Goal: Check status: Check status

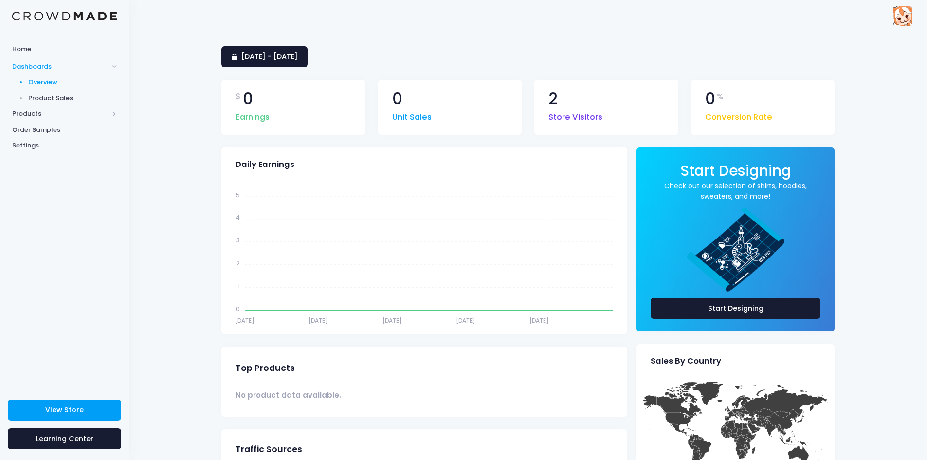
click at [308, 42] on div "6 August 2025 - 4 September 2025 $ 0 Earnings 0 Unit Sales 2 Store Visitors 0 %…" at bounding box center [528, 391] width 798 height 718
click at [304, 46] on div "[DATE] - [DATE] $ 0 Earnings 0 Unit Sales 2 Store Visitors 0 % Conversion Rate …" at bounding box center [528, 391] width 798 height 718
click at [302, 48] on link "[DATE] - [DATE]" at bounding box center [264, 56] width 86 height 21
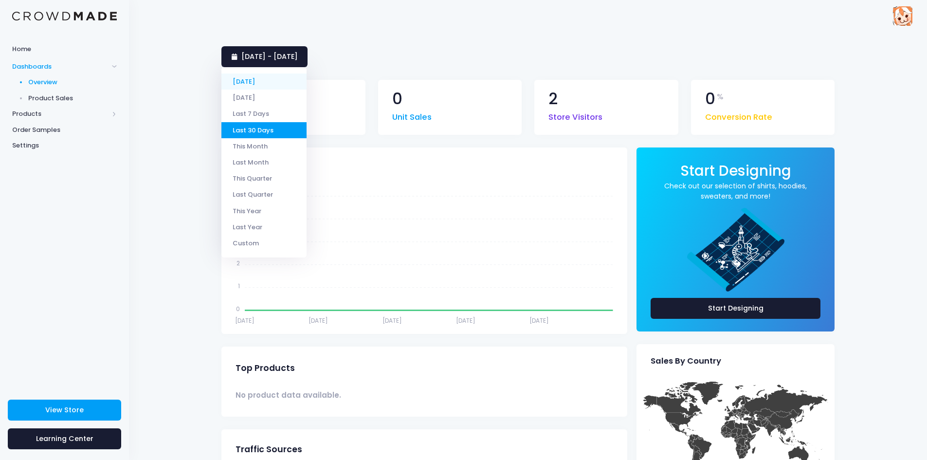
click at [251, 80] on li "[DATE]" at bounding box center [263, 82] width 85 height 16
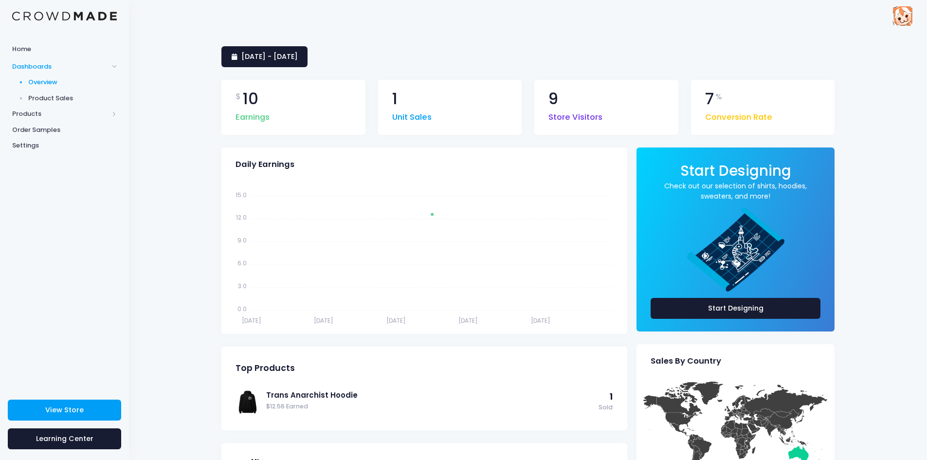
click at [187, 75] on div "5 September 2025 - 5 September 2025 $ 10 Earnings 1 Unit Sales 9 Store Visitors…" at bounding box center [528, 398] width 798 height 732
click at [62, 96] on span "Product Sales" at bounding box center [72, 98] width 89 height 10
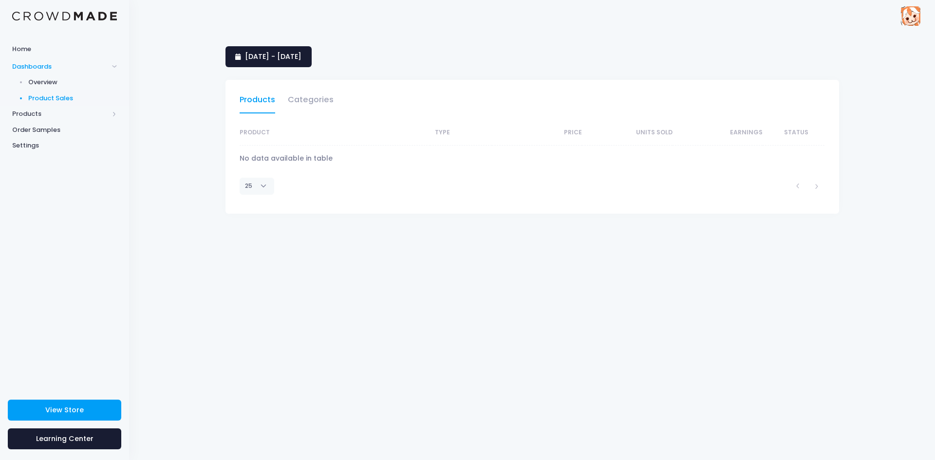
select select "25"
click at [301, 54] on span "6 August 2025 - 4 September 2025" at bounding box center [273, 57] width 56 height 10
click at [250, 79] on li "[DATE]" at bounding box center [267, 82] width 85 height 16
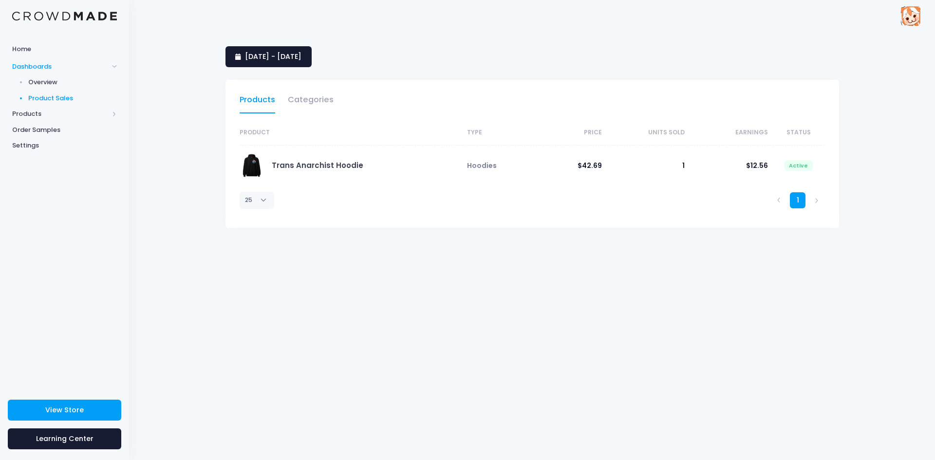
select select "25"
click at [60, 84] on span "Overview" at bounding box center [72, 82] width 89 height 10
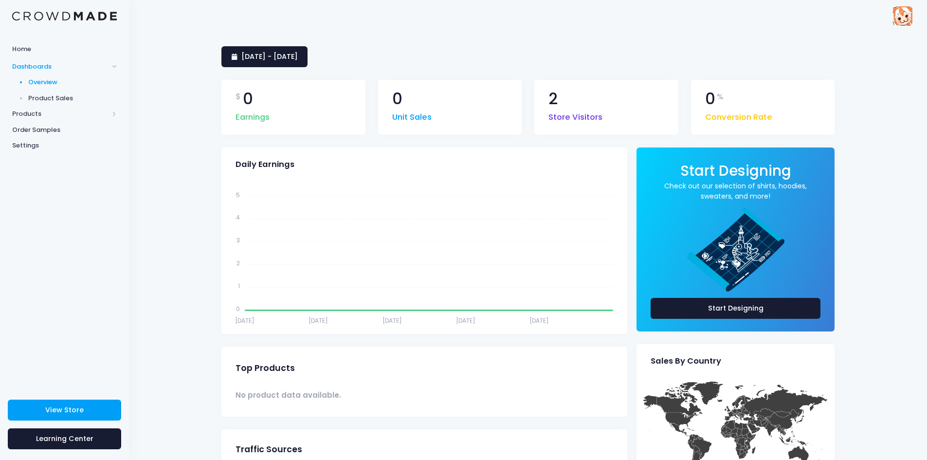
click at [331, 40] on div "[DATE] - [DATE] $ 0 Earnings 0 Unit Sales 2 Store Visitors 0 % Conversion Rate …" at bounding box center [528, 391] width 798 height 718
click at [308, 50] on link "[DATE] - [DATE]" at bounding box center [264, 56] width 86 height 21
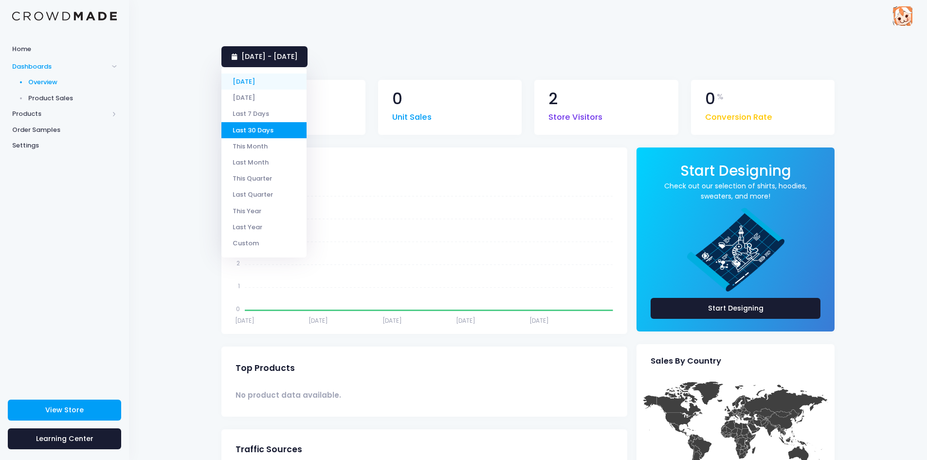
click at [248, 86] on li "[DATE]" at bounding box center [263, 82] width 85 height 16
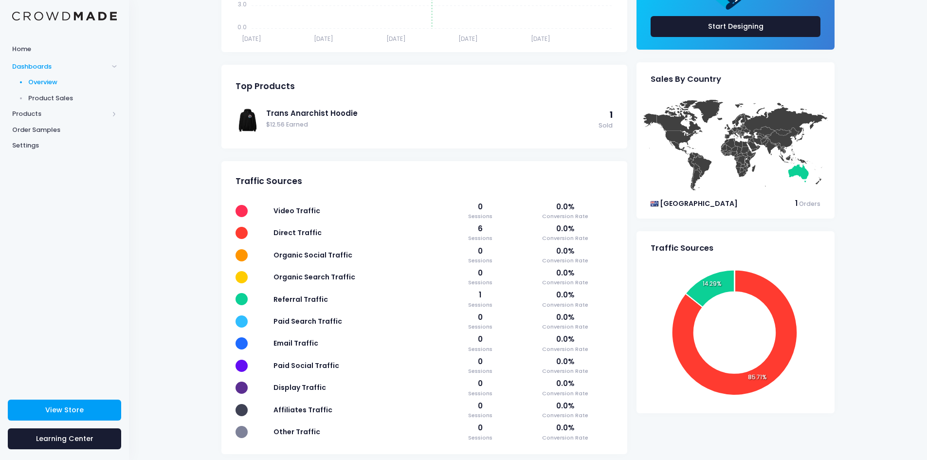
scroll to position [292, 0]
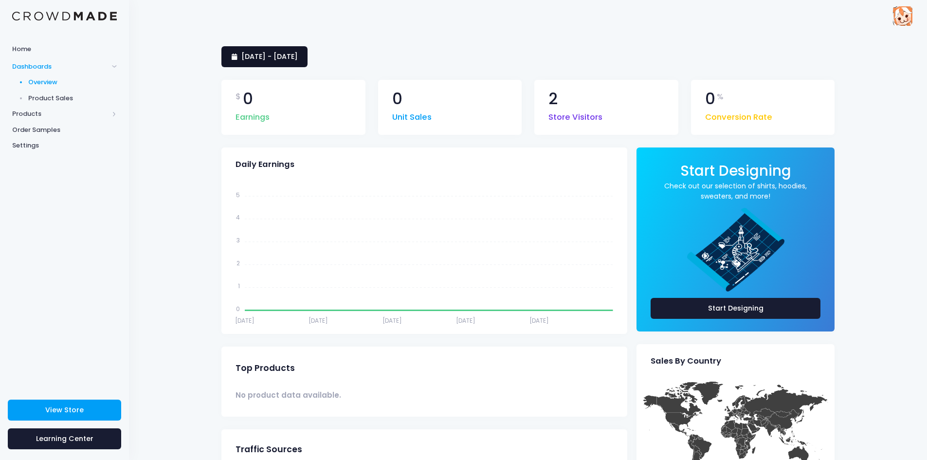
click at [290, 58] on span "[DATE] - [DATE]" at bounding box center [269, 57] width 56 height 10
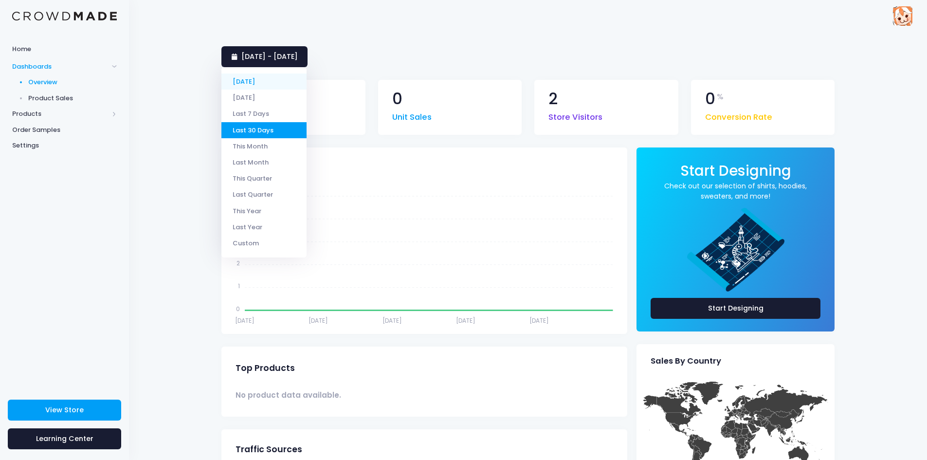
click at [266, 82] on li "[DATE]" at bounding box center [263, 82] width 85 height 16
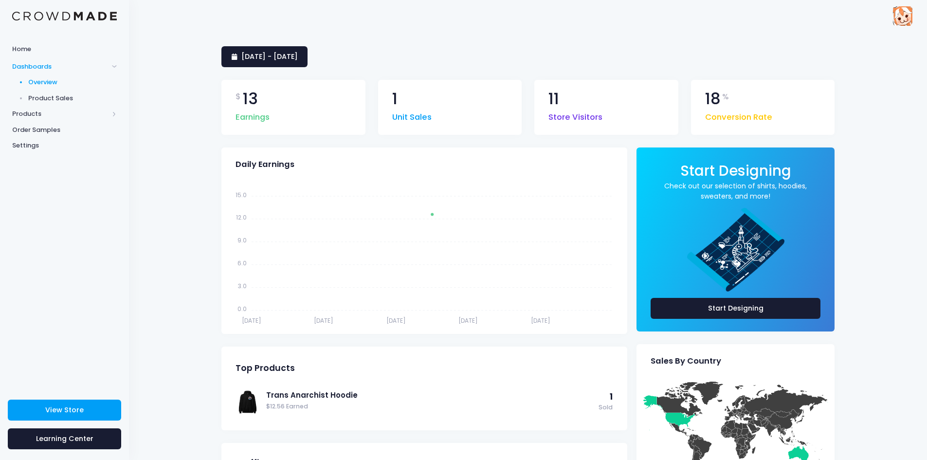
click at [59, 101] on span "Product Sales" at bounding box center [72, 98] width 89 height 10
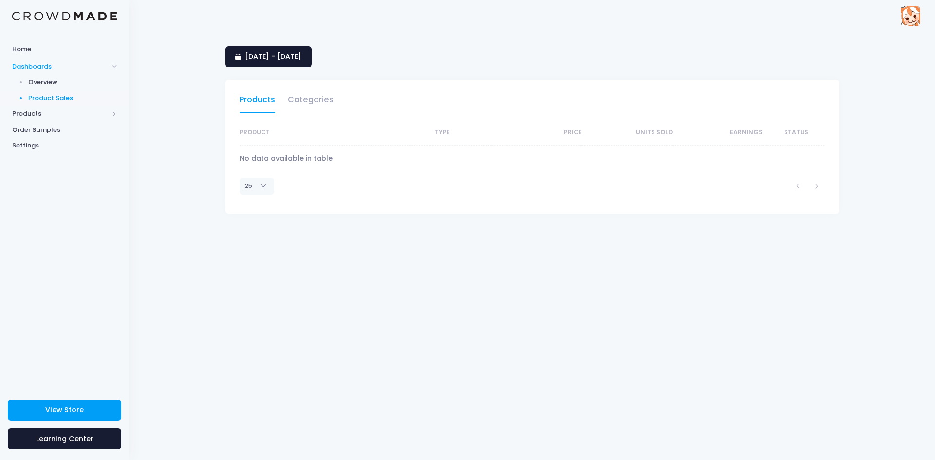
select select "25"
click at [294, 53] on span "6 August 2025 - 4 September 2025" at bounding box center [273, 57] width 56 height 10
click at [272, 80] on li "[DATE]" at bounding box center [267, 82] width 85 height 16
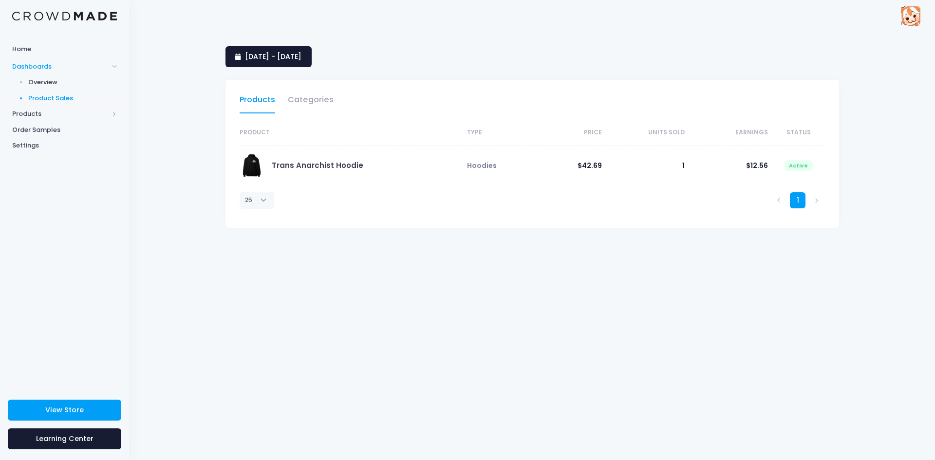
select select "25"
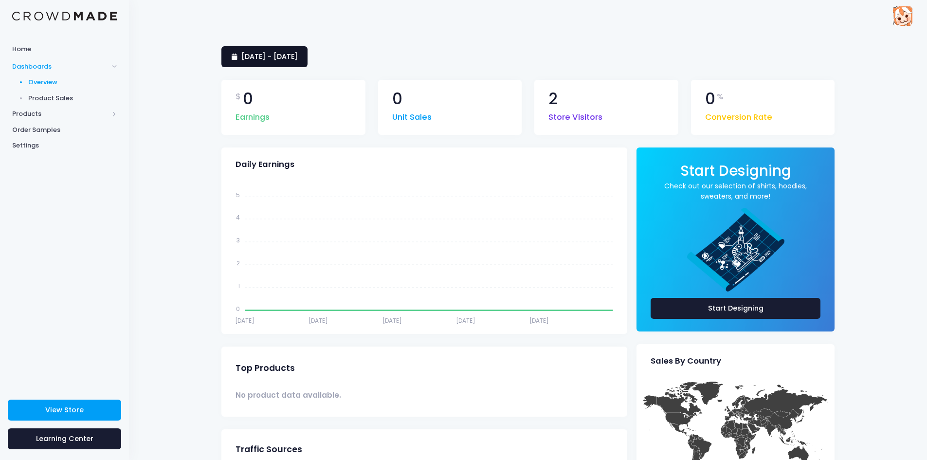
click at [298, 58] on span "[DATE] - [DATE]" at bounding box center [269, 57] width 56 height 10
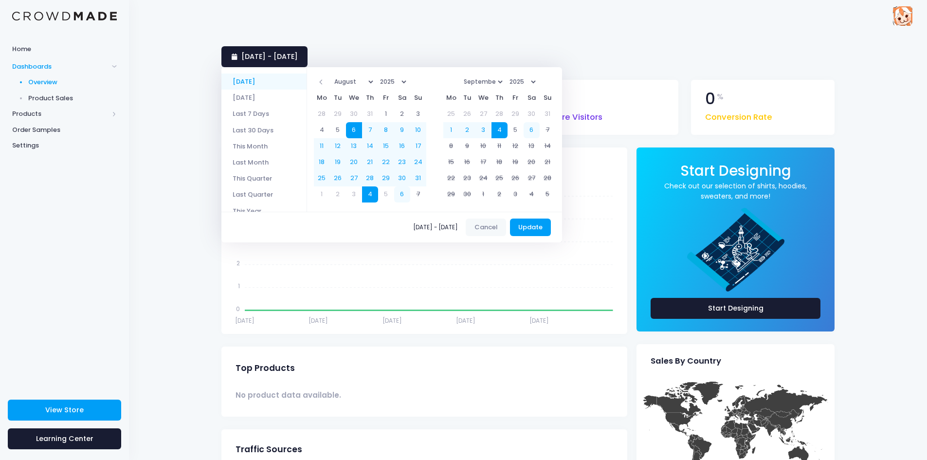
click at [249, 82] on li "[DATE]" at bounding box center [263, 82] width 85 height 16
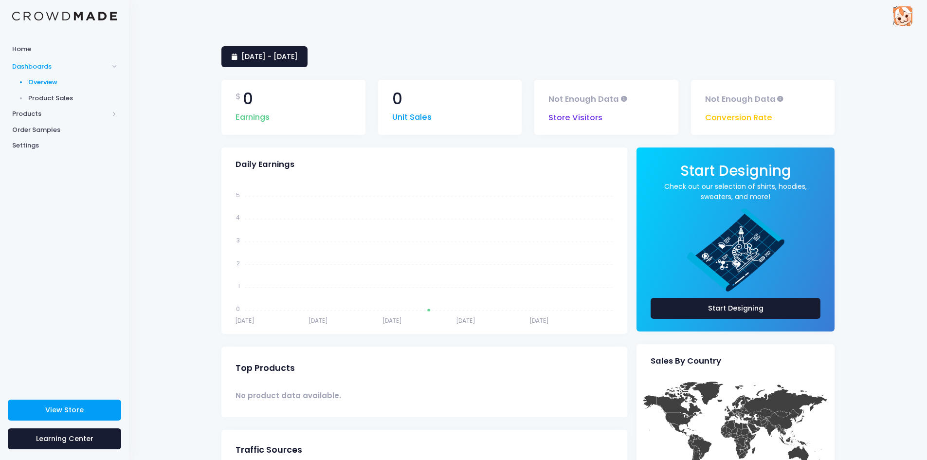
click at [263, 69] on div "$ 0 Earnings 0 Unit Sales Not Enough Data Store Visitors Not Enough Data Conver…" at bounding box center [528, 107] width 626 height 80
click at [271, 61] on span "6 September 2025 - 6 September 2025" at bounding box center [269, 57] width 56 height 10
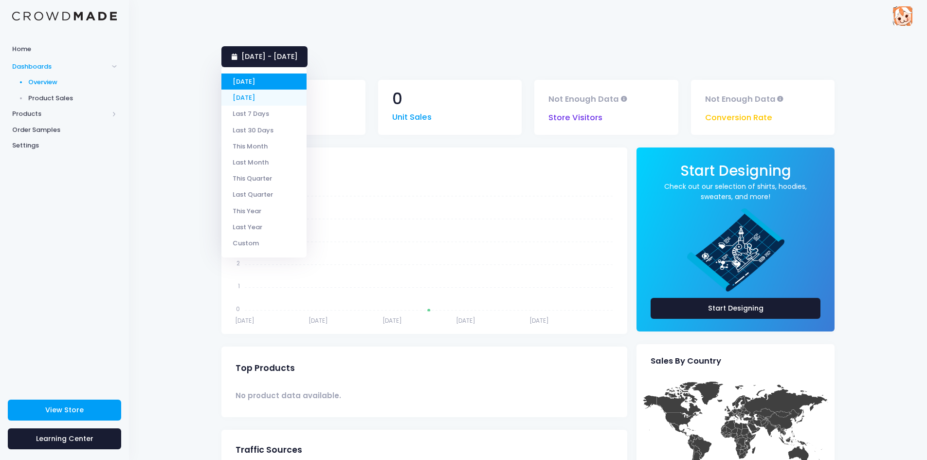
click at [265, 97] on li "[DATE]" at bounding box center [263, 98] width 85 height 16
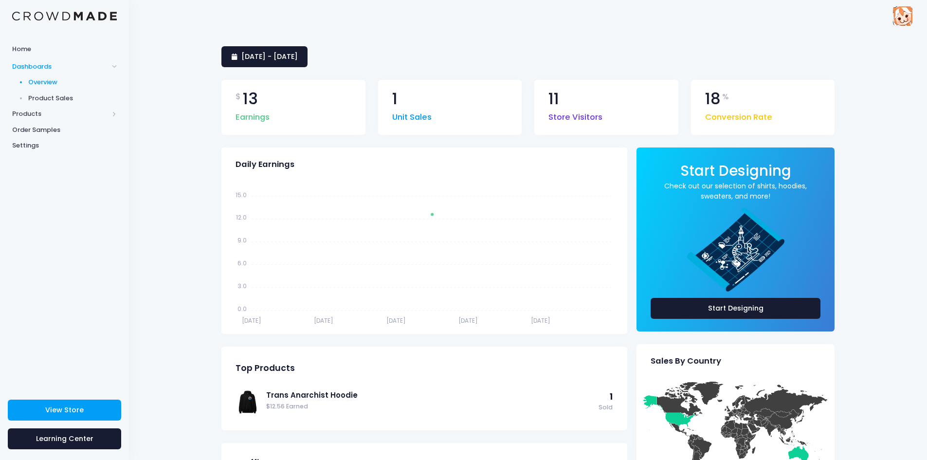
click at [83, 96] on span "Product Sales" at bounding box center [72, 98] width 89 height 10
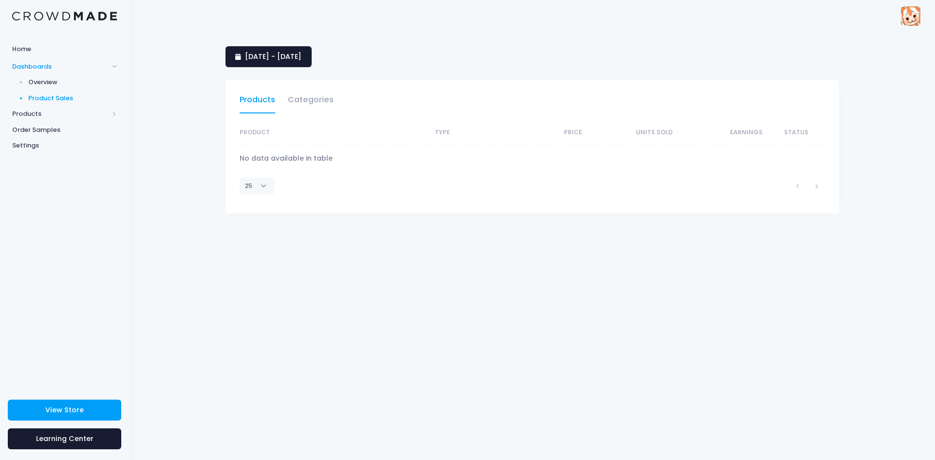
select select "25"
click at [278, 63] on link "[DATE] - [DATE]" at bounding box center [268, 56] width 86 height 21
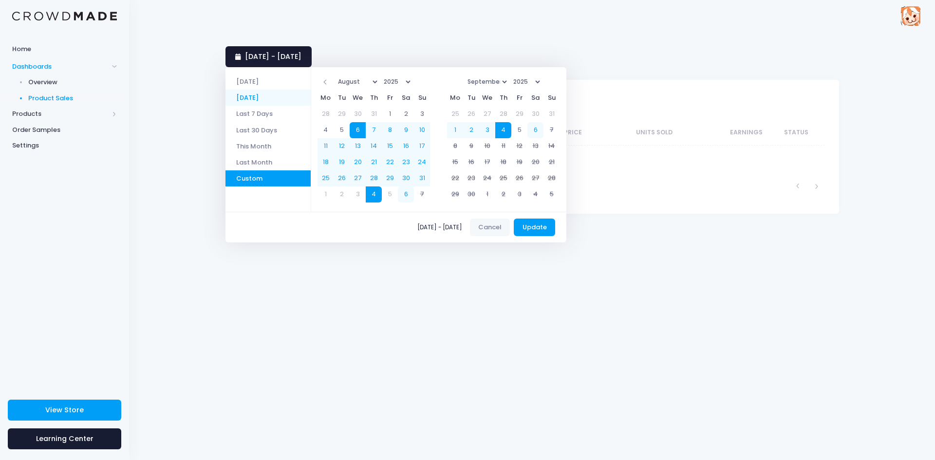
click at [257, 97] on li "[DATE]" at bounding box center [267, 98] width 85 height 16
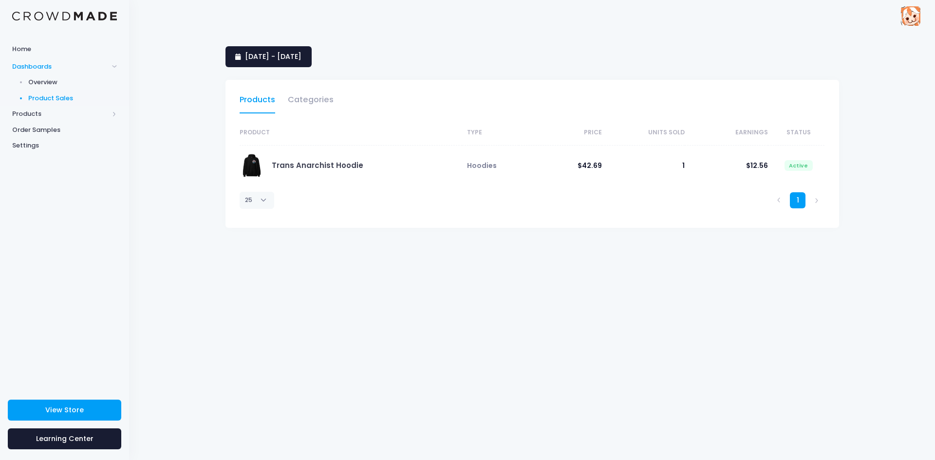
select select "25"
